Goal: Task Accomplishment & Management: Manage account settings

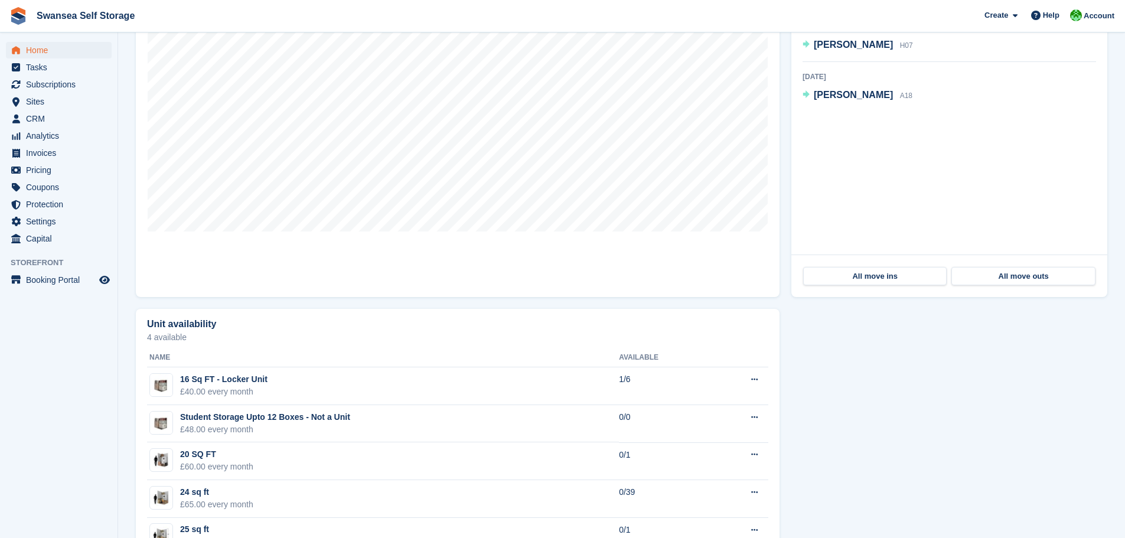
scroll to position [473, 0]
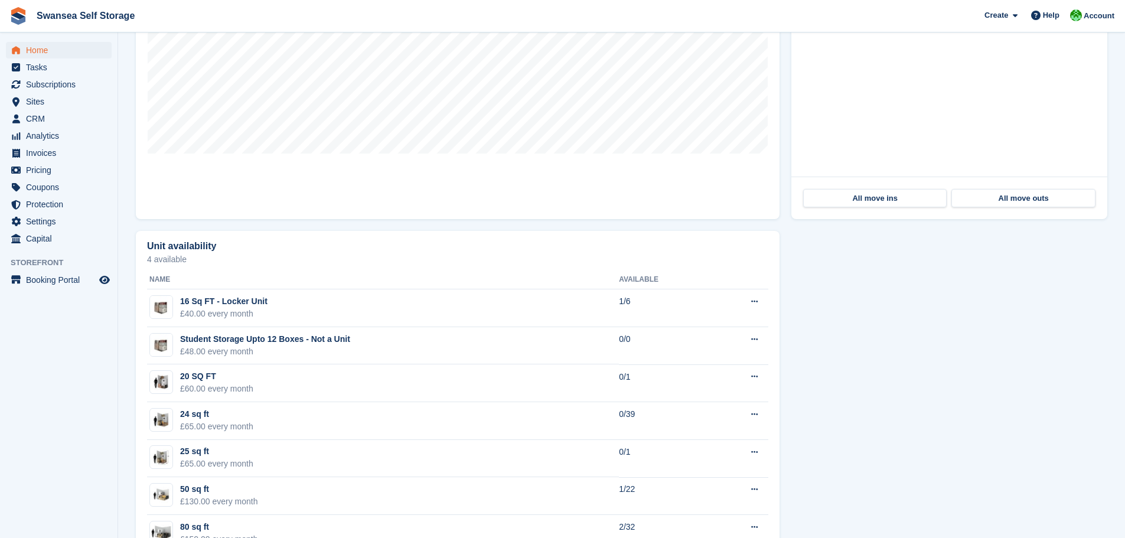
click at [988, 388] on div "Unit availability 4 available Name Available 16 Sq FT - Locker Unit £40.00 ever…" at bounding box center [622, 490] width 984 height 531
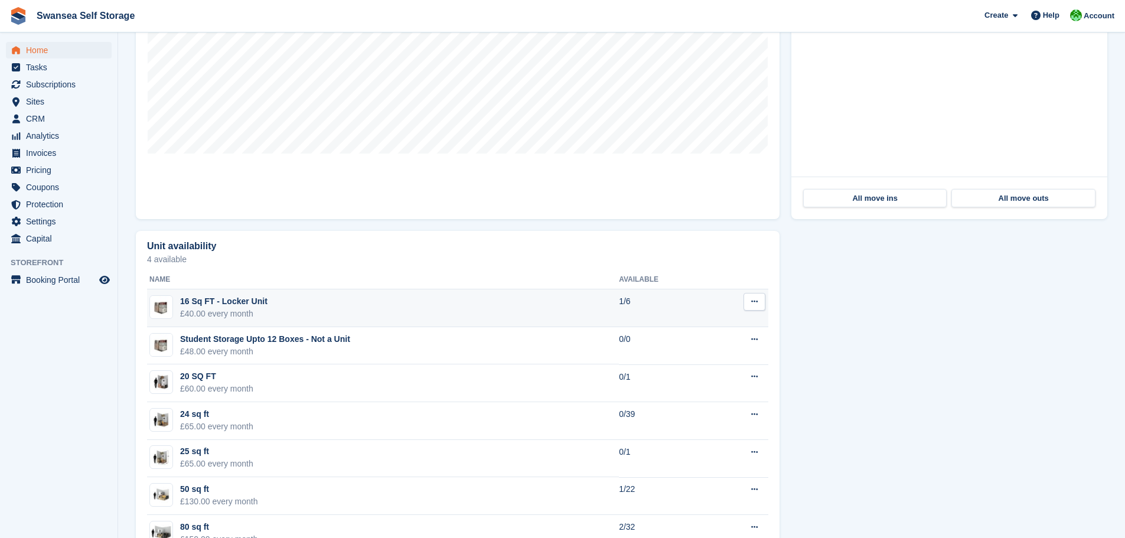
click at [675, 324] on td "1/6" at bounding box center [665, 308] width 92 height 38
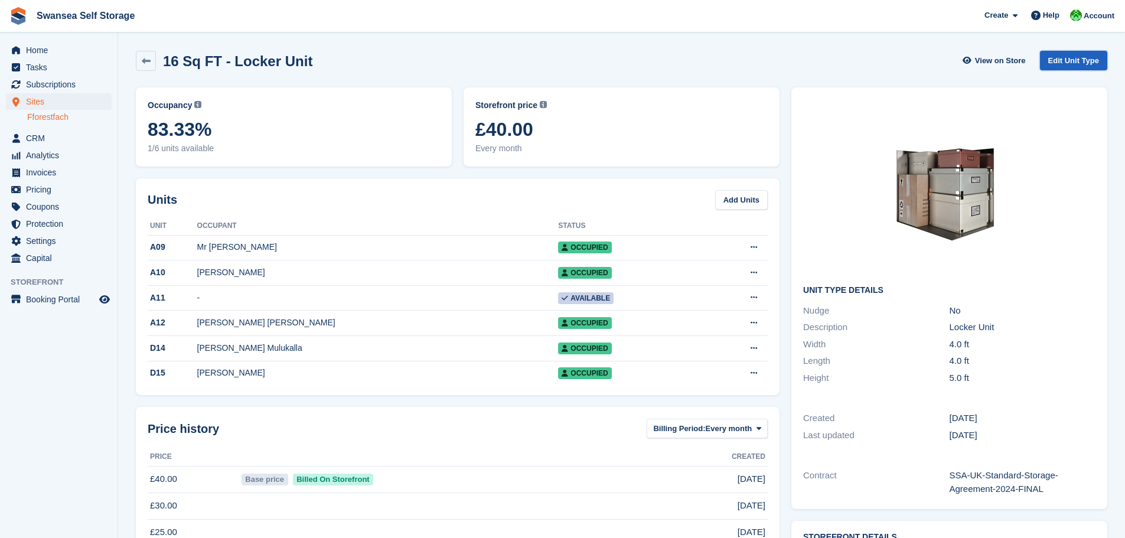
click at [1062, 70] on link "Edit Unit Type" at bounding box center [1073, 60] width 67 height 19
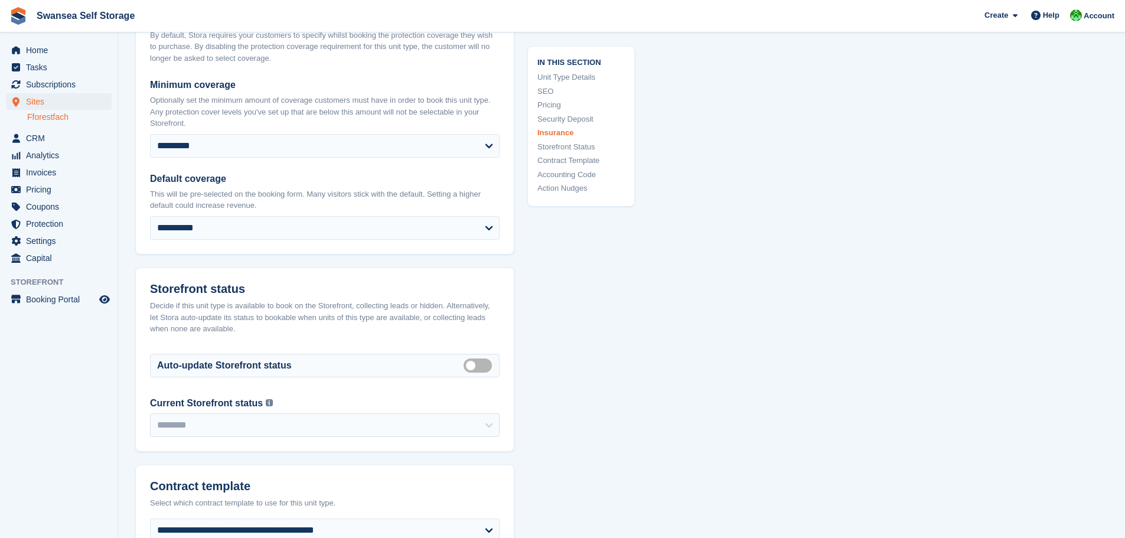
scroll to position [1772, 0]
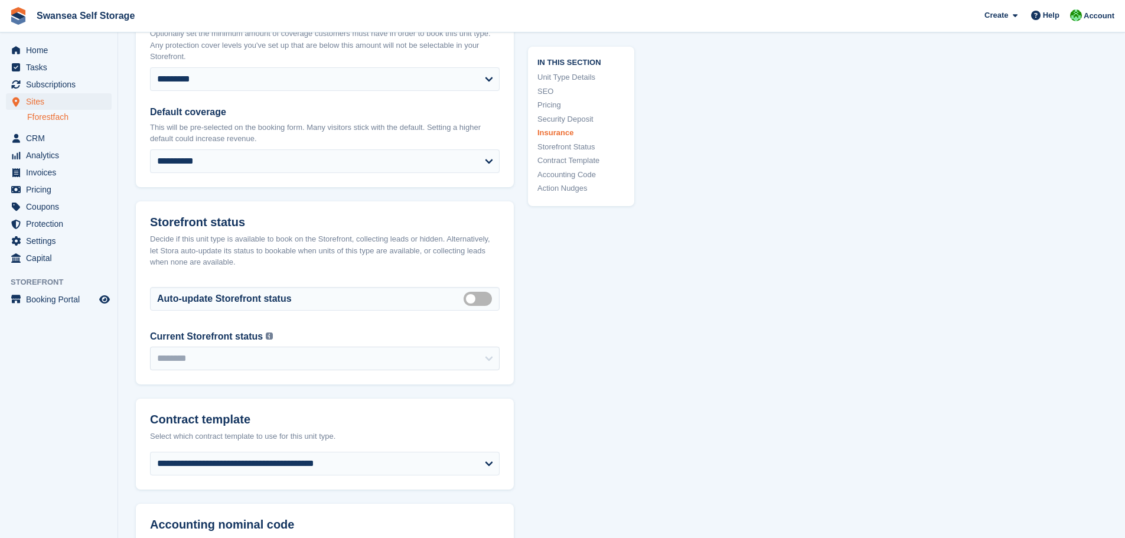
click at [461, 330] on div "Current Storefront status Auto-update Storefront status must be disabled in ord…" at bounding box center [325, 337] width 350 height 14
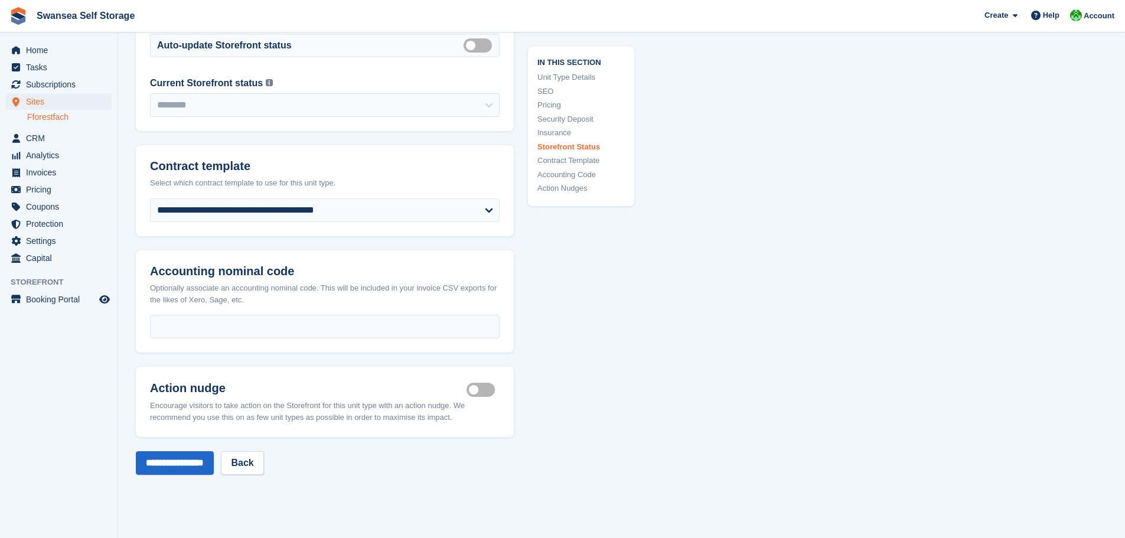
scroll to position [2127, 0]
